Goal: Check status: Check status

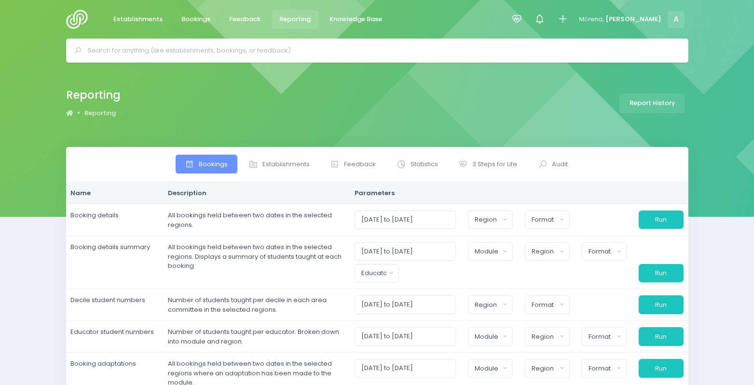
select select
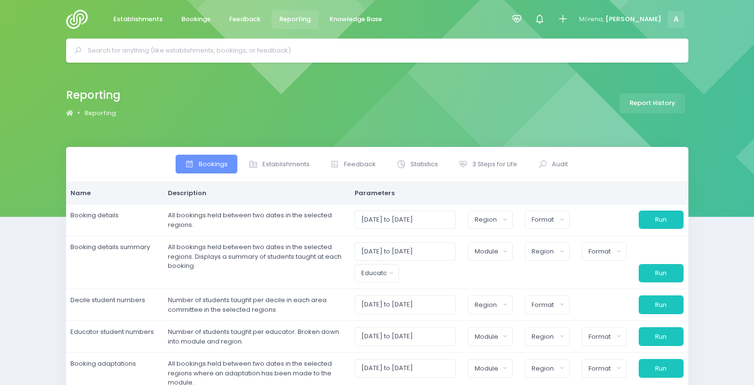
select select
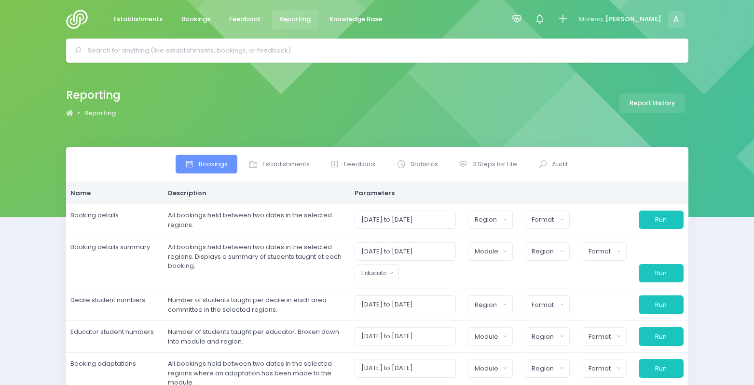
select select
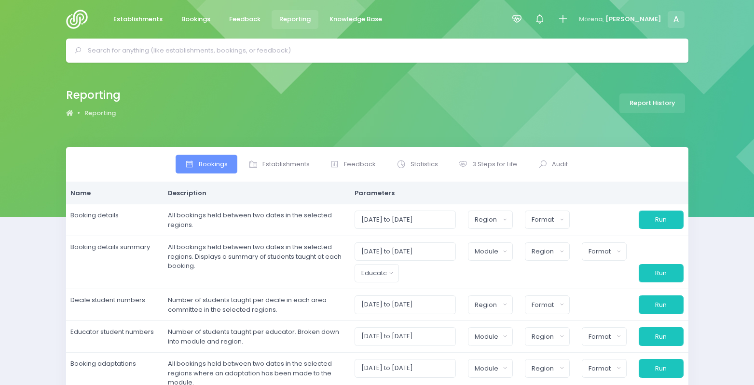
select select
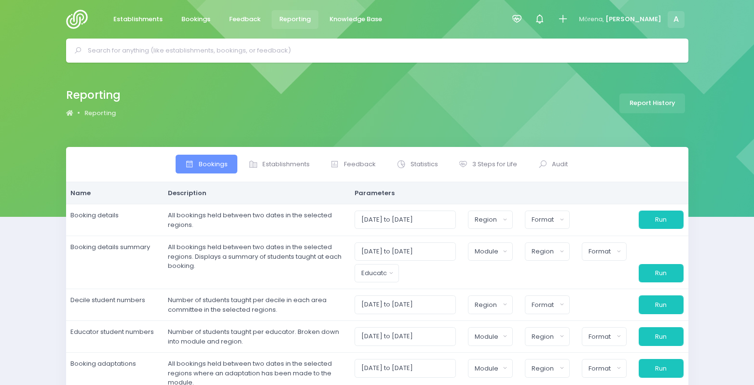
select select
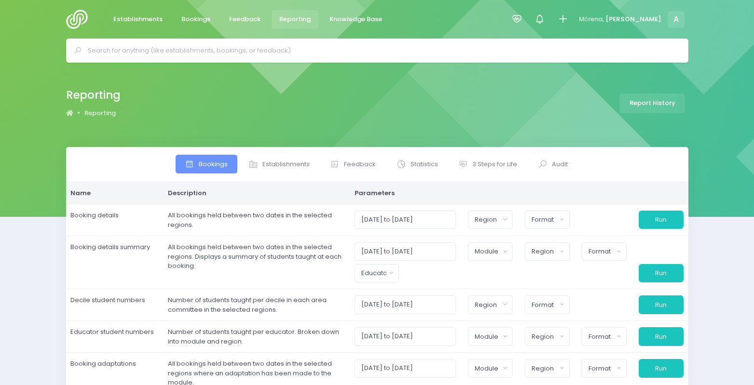
select select
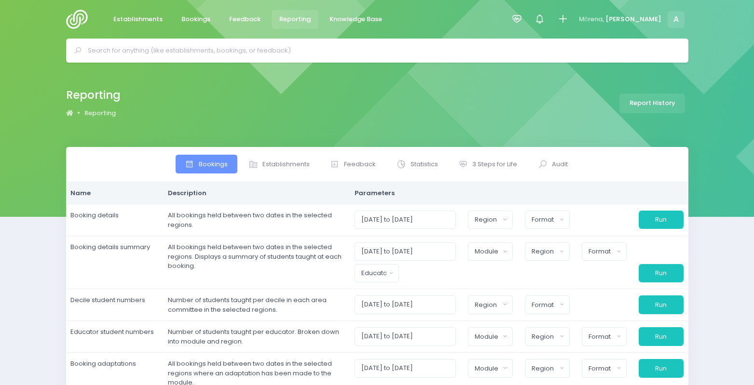
select select
